Goal: Information Seeking & Learning: Learn about a topic

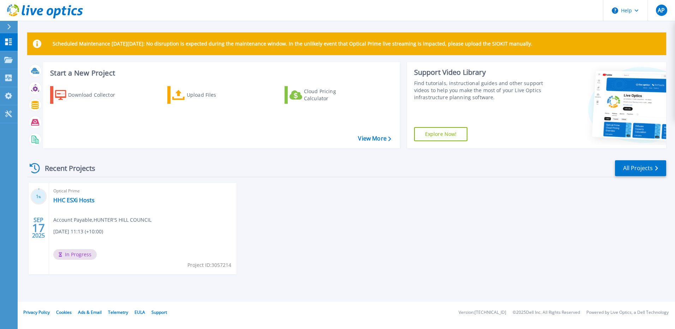
click at [79, 193] on span "Optical Prime" at bounding box center [142, 191] width 179 height 8
click at [79, 197] on link "HHC ESXi Hosts" at bounding box center [73, 200] width 41 height 7
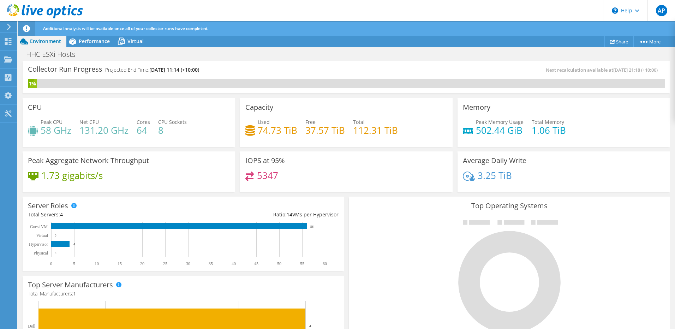
click at [233, 195] on div "Server Roles Physical Servers represent bare metal servers that were targets of…" at bounding box center [183, 233] width 326 height 79
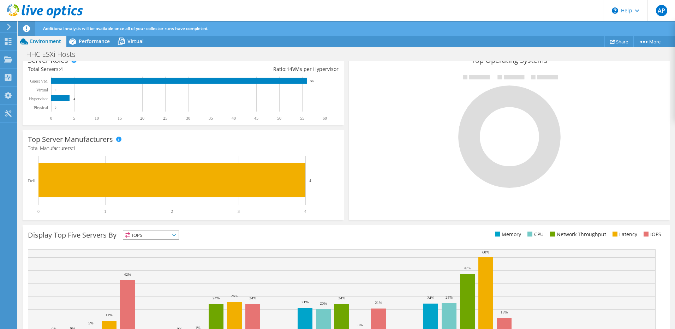
scroll to position [184, 0]
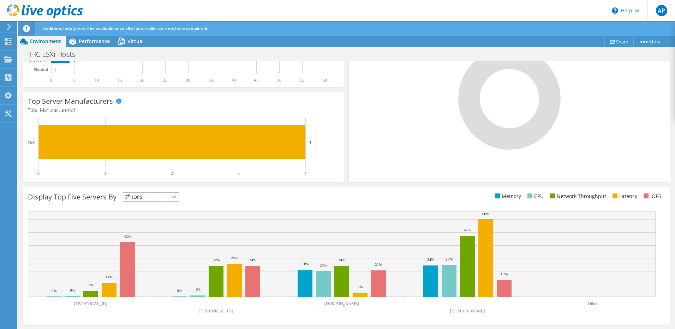
click at [171, 194] on span "IOPS" at bounding box center [150, 197] width 55 height 8
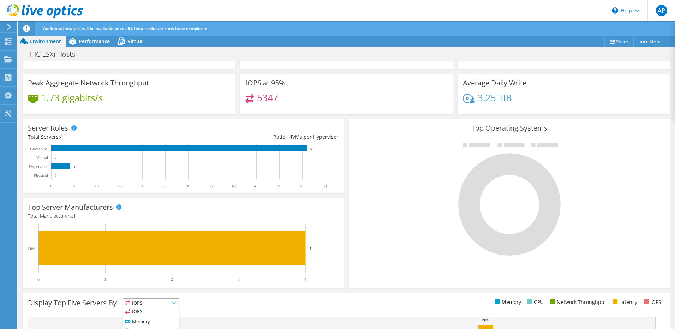
scroll to position [47, 0]
click at [91, 41] on span "Performance" at bounding box center [94, 41] width 31 height 7
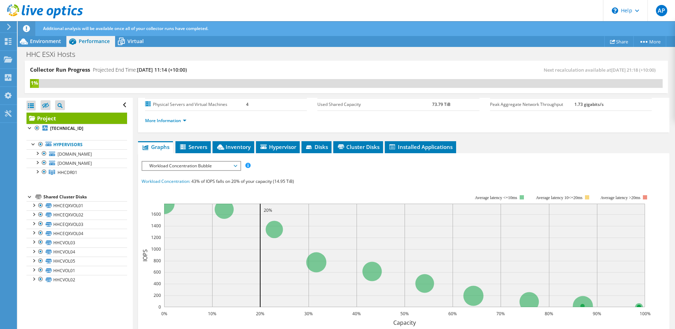
scroll to position [0, 0]
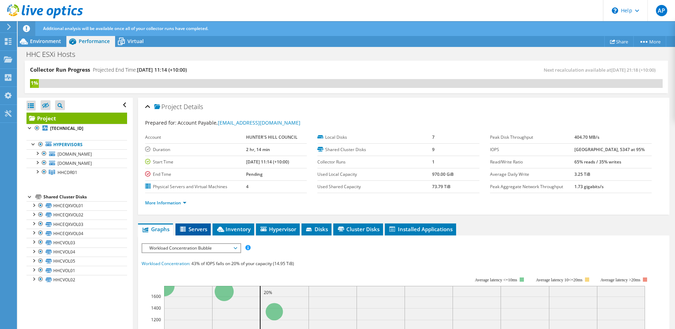
click at [199, 232] on span "Servers" at bounding box center [193, 229] width 28 height 7
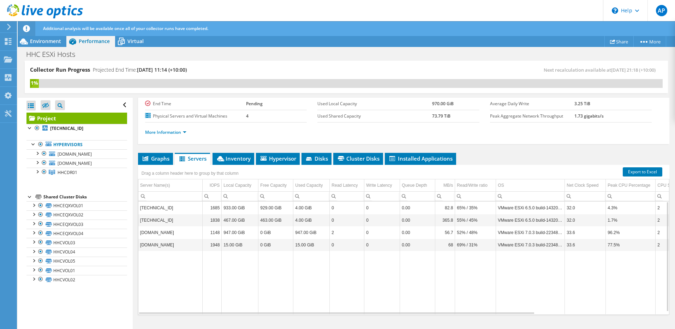
scroll to position [83, 0]
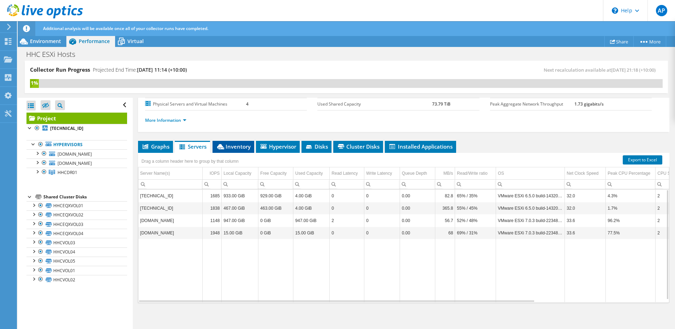
click at [238, 151] on li "Inventory" at bounding box center [234, 147] width 42 height 12
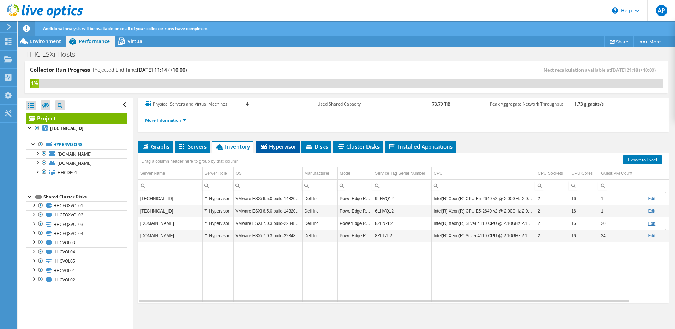
click at [270, 149] on span "Hypervisor" at bounding box center [278, 146] width 37 height 7
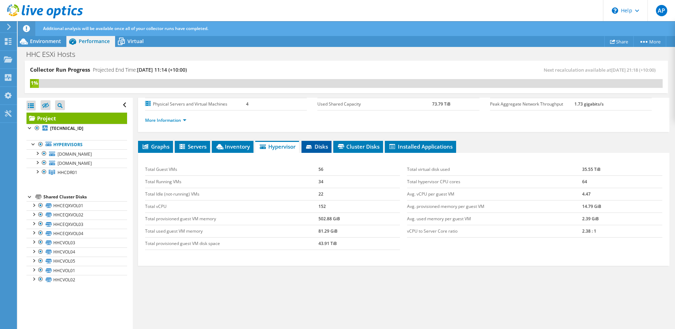
click at [305, 149] on li "Disks" at bounding box center [317, 147] width 30 height 12
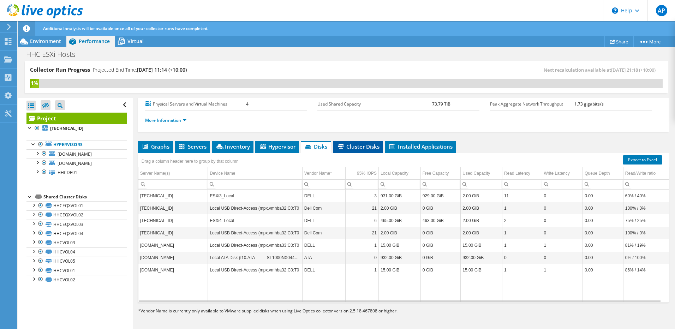
click at [359, 147] on span "Cluster Disks" at bounding box center [358, 146] width 43 height 7
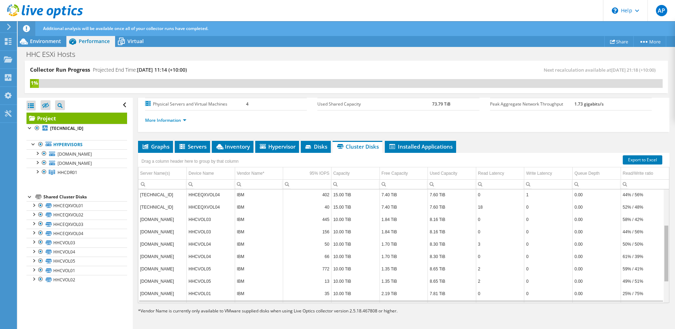
drag, startPoint x: 663, startPoint y: 241, endPoint x: 665, endPoint y: 269, distance: 28.3
click at [665, 268] on body "AP End User Account Payable spindlerl@huntershill.nsw.gov.au HUNTER'S HILL COUN…" at bounding box center [337, 164] width 675 height 329
drag, startPoint x: 663, startPoint y: 268, endPoint x: 637, endPoint y: 181, distance: 90.2
click at [648, 192] on body "AP End User Account Payable spindlerl@huntershill.nsw.gov.au HUNTER'S HILL COUN…" at bounding box center [337, 164] width 675 height 329
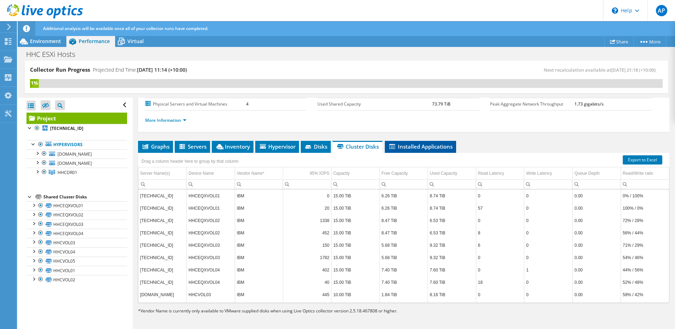
click at [438, 143] on li "Installed Applications" at bounding box center [420, 147] width 71 height 12
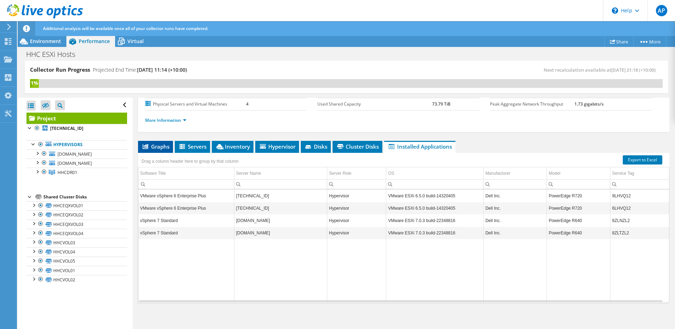
click at [160, 146] on span "Graphs" at bounding box center [156, 146] width 28 height 7
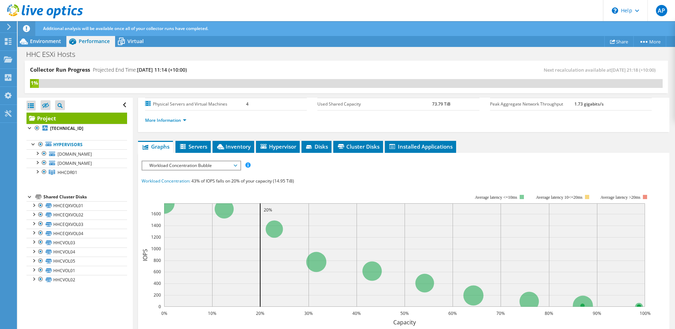
click at [207, 165] on span "Workload Concentration Bubble" at bounding box center [191, 165] width 91 height 8
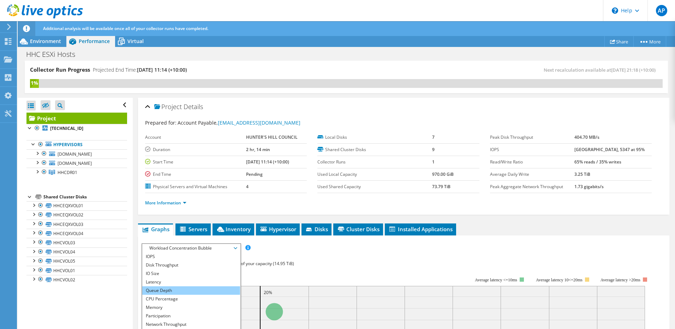
scroll to position [106, 0]
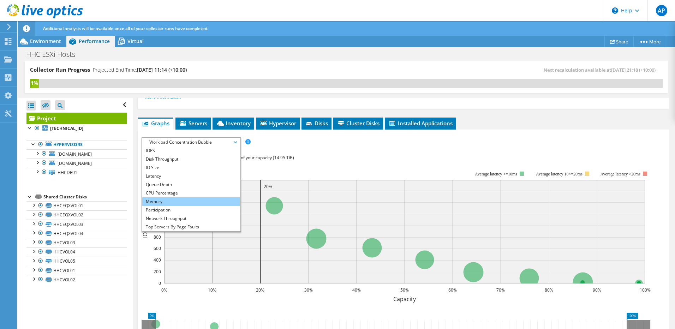
click at [191, 200] on li "Memory" at bounding box center [191, 201] width 98 height 8
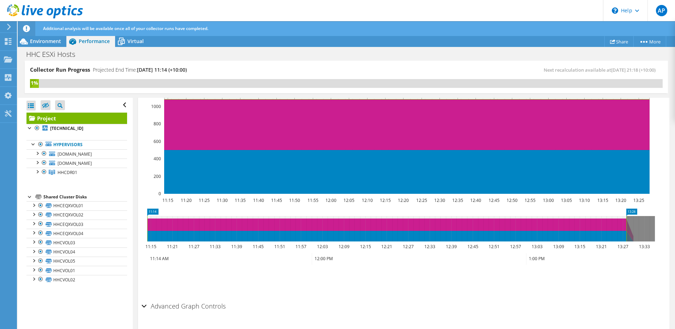
scroll to position [203, 0]
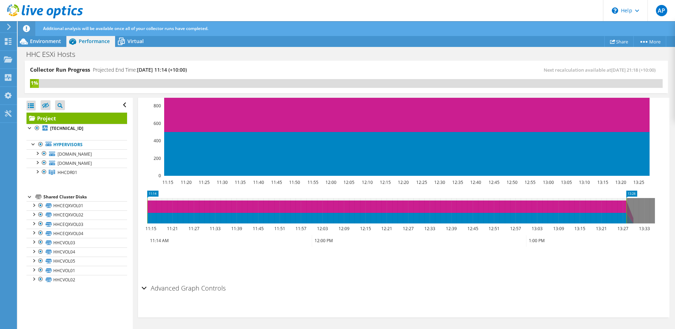
click at [600, 207] on icon at bounding box center [386, 210] width 479 height 25
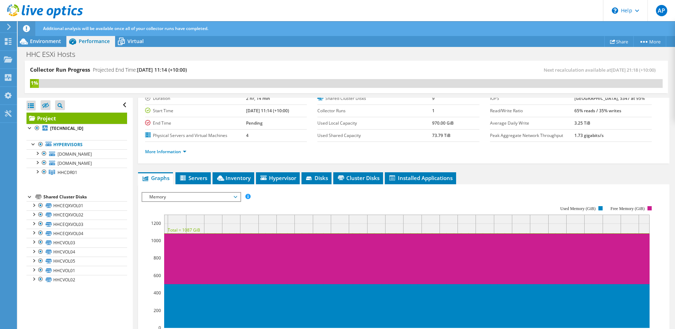
scroll to position [27, 0]
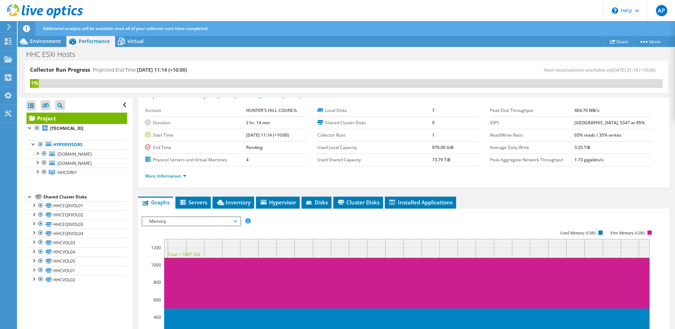
click at [209, 220] on span "Memory" at bounding box center [191, 221] width 91 height 8
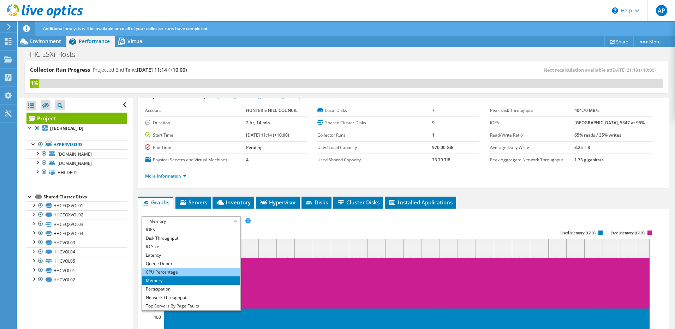
click at [184, 269] on li "CPU Percentage" at bounding box center [191, 272] width 98 height 8
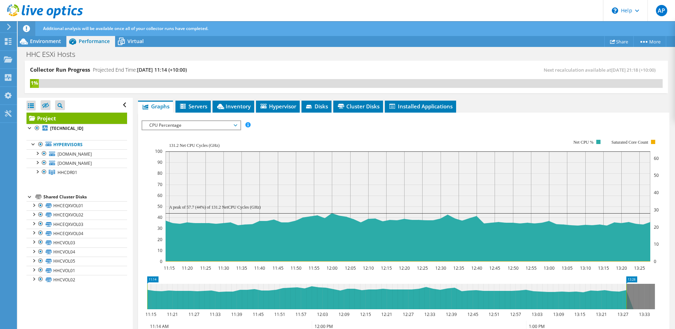
scroll to position [133, 0]
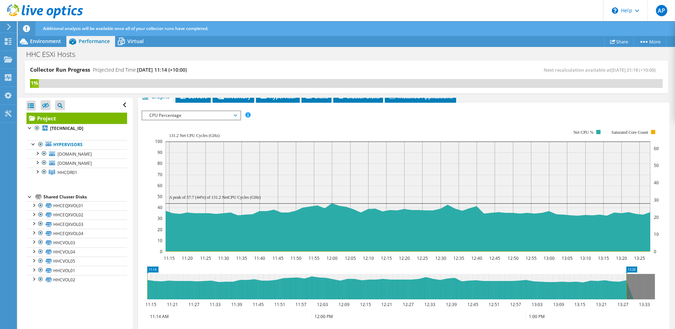
click at [200, 121] on rect at bounding box center [407, 190] width 504 height 141
click at [207, 120] on div "CPU Percentage IOPS Disk Throughput IO Size Latency Queue Depth CPU Percentage …" at bounding box center [192, 116] width 100 height 10
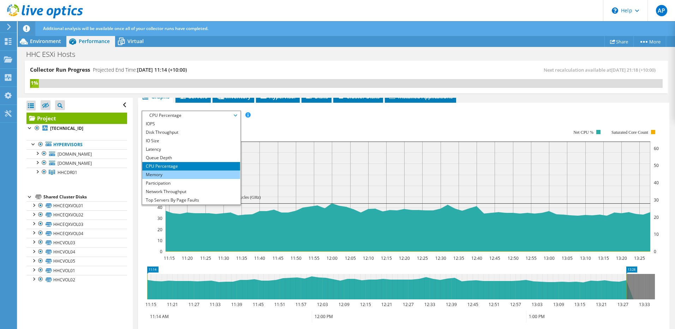
click at [212, 172] on li "Memory" at bounding box center [191, 175] width 98 height 8
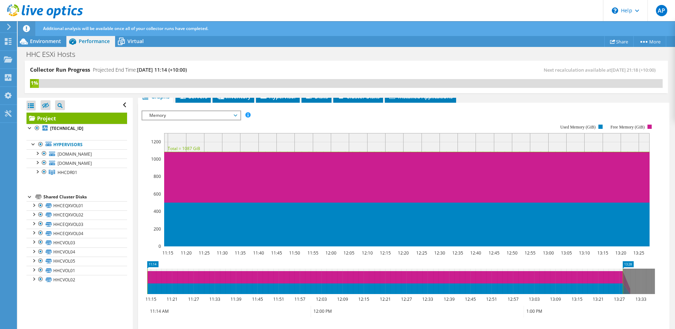
click at [221, 116] on span "Memory" at bounding box center [191, 115] width 91 height 8
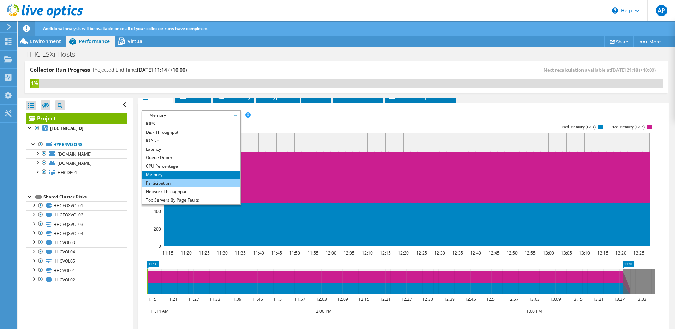
click at [202, 181] on li "Participation" at bounding box center [191, 183] width 98 height 8
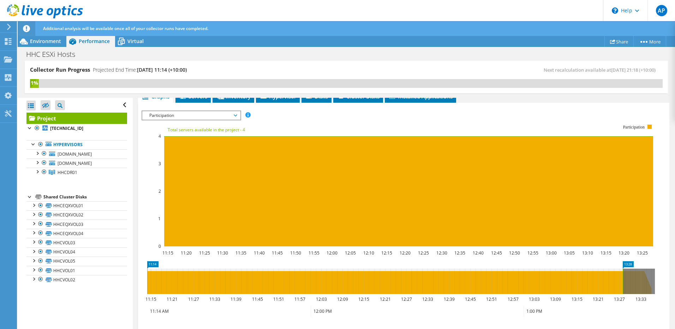
click at [215, 114] on span "Participation" at bounding box center [191, 115] width 91 height 8
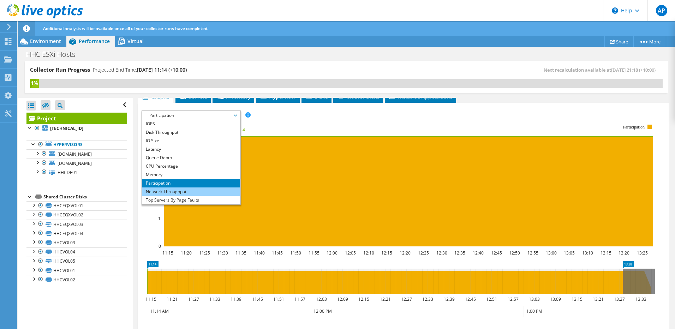
click at [190, 190] on li "Network Throughput" at bounding box center [191, 192] width 98 height 8
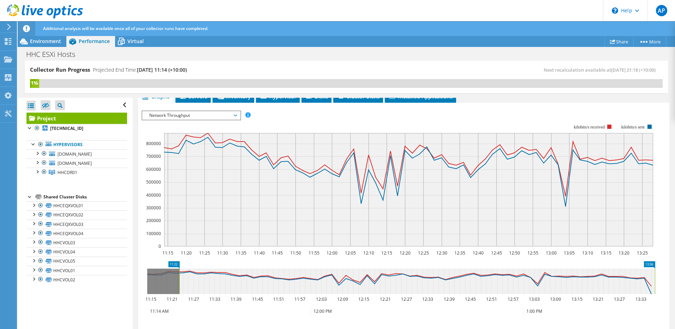
drag, startPoint x: 439, startPoint y: 278, endPoint x: 498, endPoint y: 278, distance: 58.6
click at [498, 278] on icon at bounding box center [417, 281] width 476 height 25
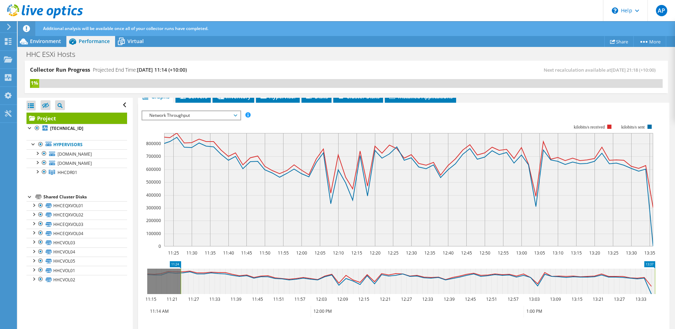
drag, startPoint x: 498, startPoint y: 277, endPoint x: 515, endPoint y: 279, distance: 16.7
click at [515, 279] on icon at bounding box center [418, 281] width 474 height 25
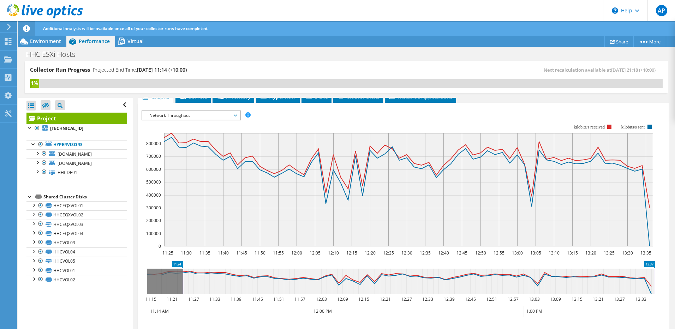
drag, startPoint x: 530, startPoint y: 280, endPoint x: 545, endPoint y: 280, distance: 14.8
click at [545, 280] on icon at bounding box center [419, 281] width 472 height 25
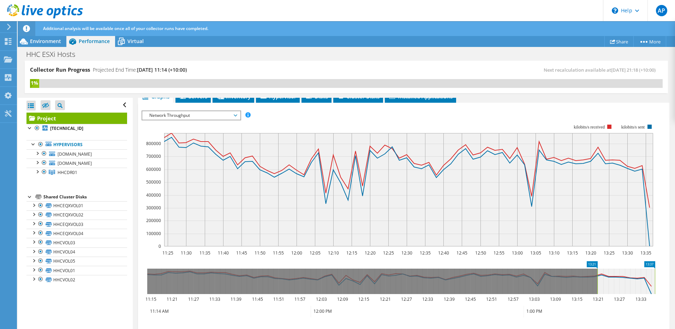
drag, startPoint x: 184, startPoint y: 279, endPoint x: 598, endPoint y: 275, distance: 414.6
click at [598, 275] on rect at bounding box center [597, 281] width 3 height 25
